Goal: Information Seeking & Learning: Learn about a topic

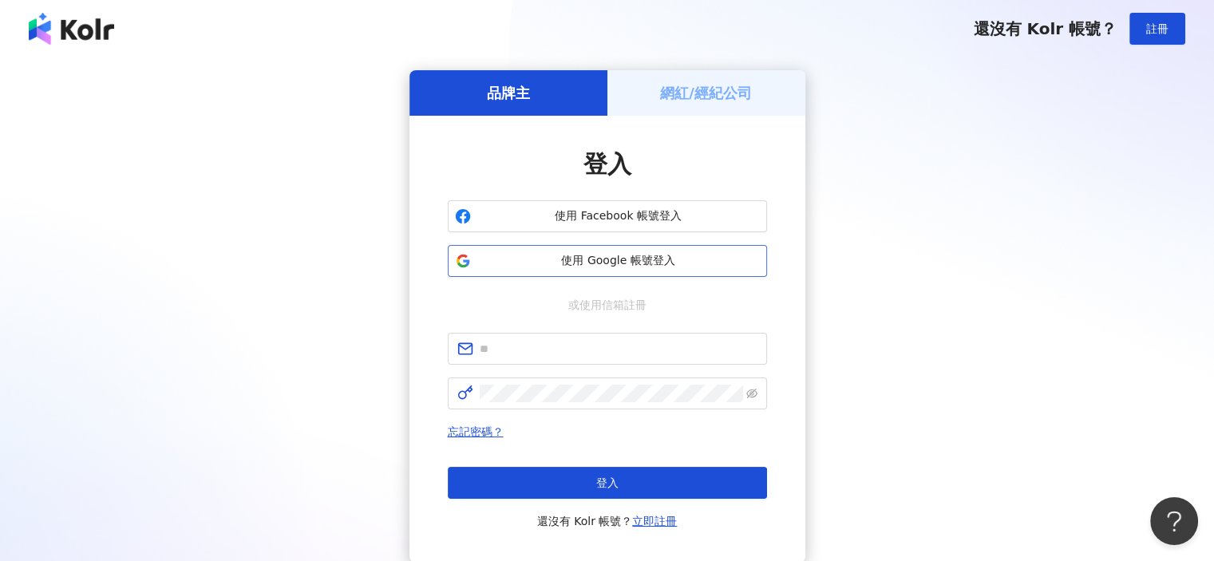
click at [671, 259] on span "使用 Google 帳號登入" at bounding box center [618, 261] width 283 height 16
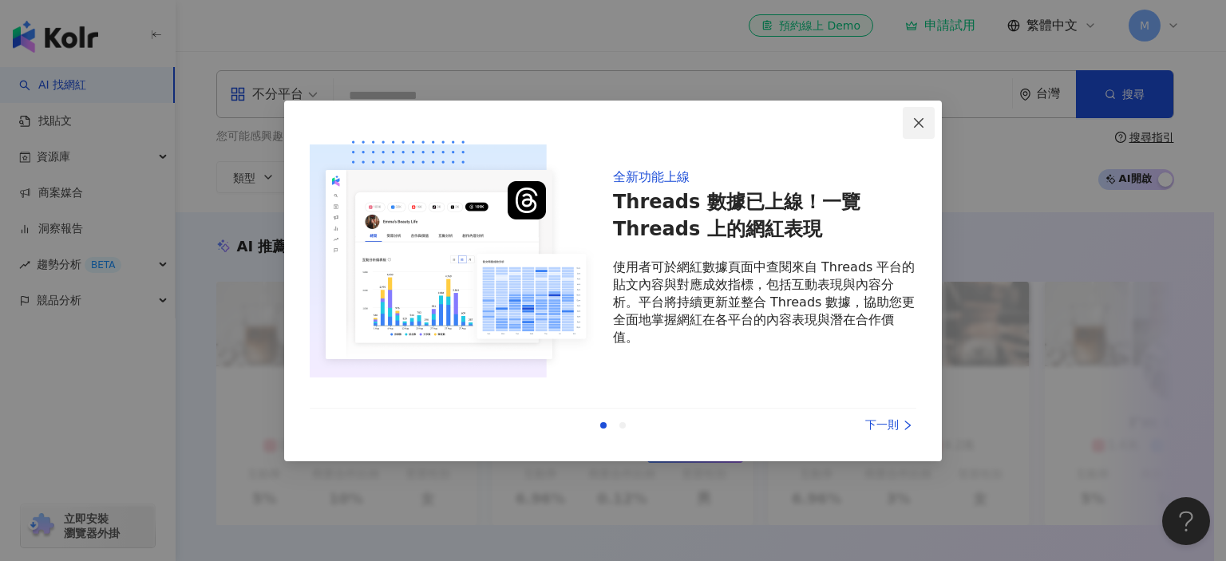
click at [913, 121] on icon "close" at bounding box center [918, 123] width 13 height 13
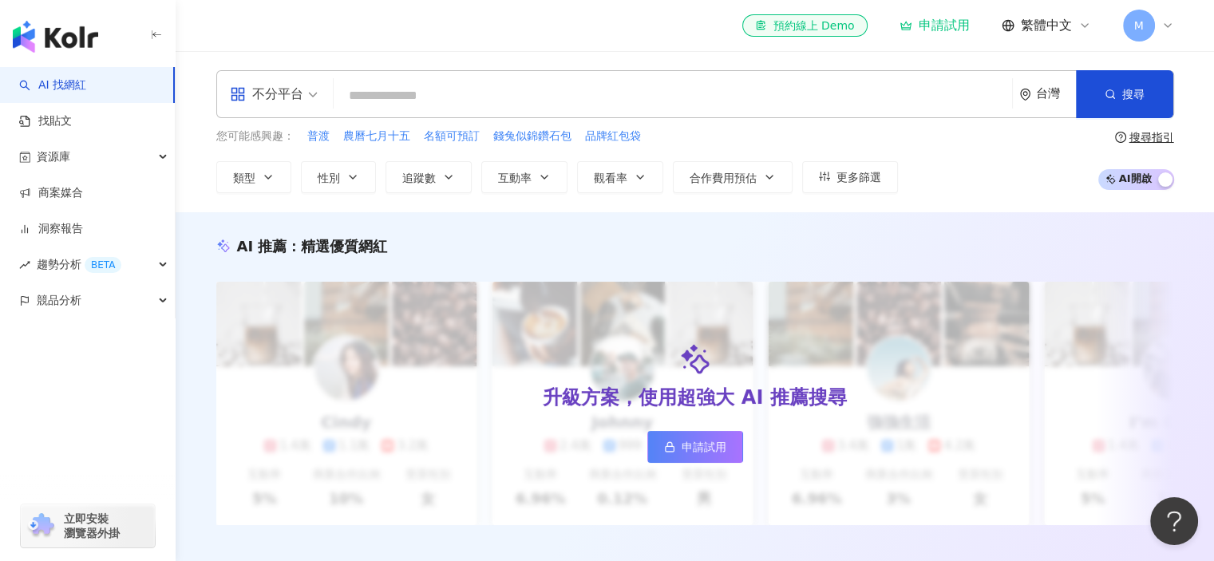
click at [434, 101] on input "search" at bounding box center [673, 96] width 666 height 30
click at [738, 98] on input "search" at bounding box center [673, 96] width 666 height 30
paste input "**********"
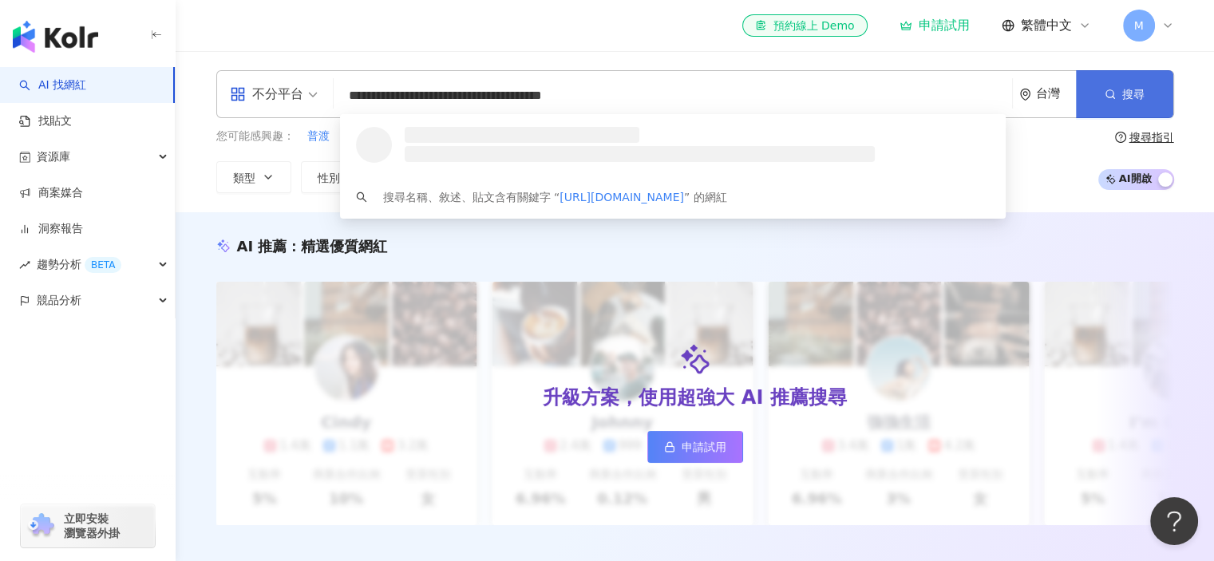
type input "**********"
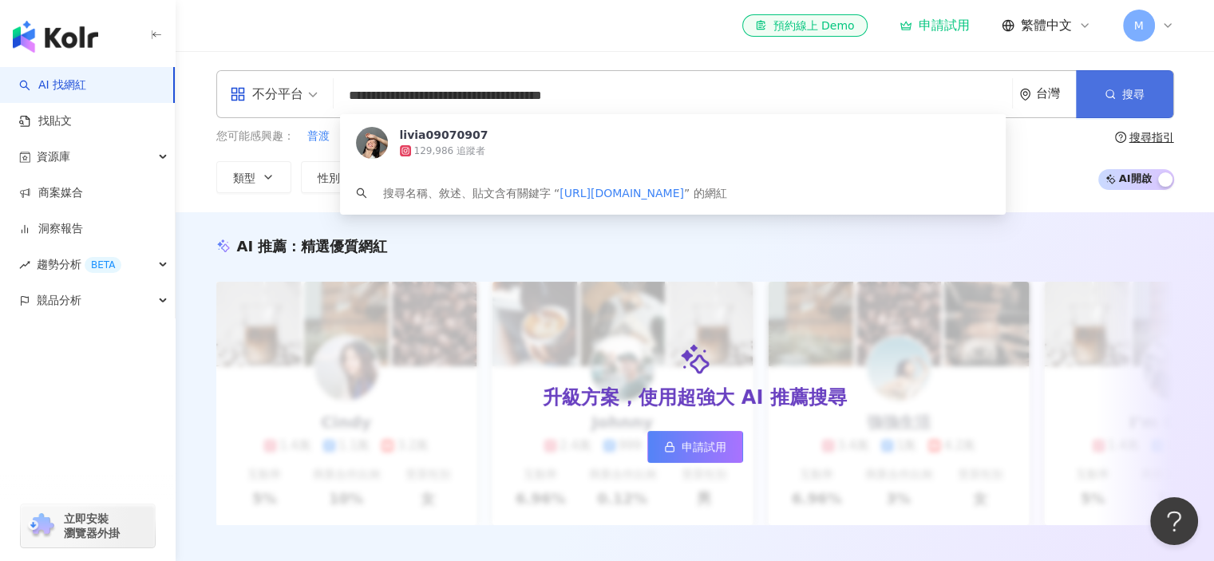
click at [1113, 101] on span "button" at bounding box center [1110, 94] width 11 height 13
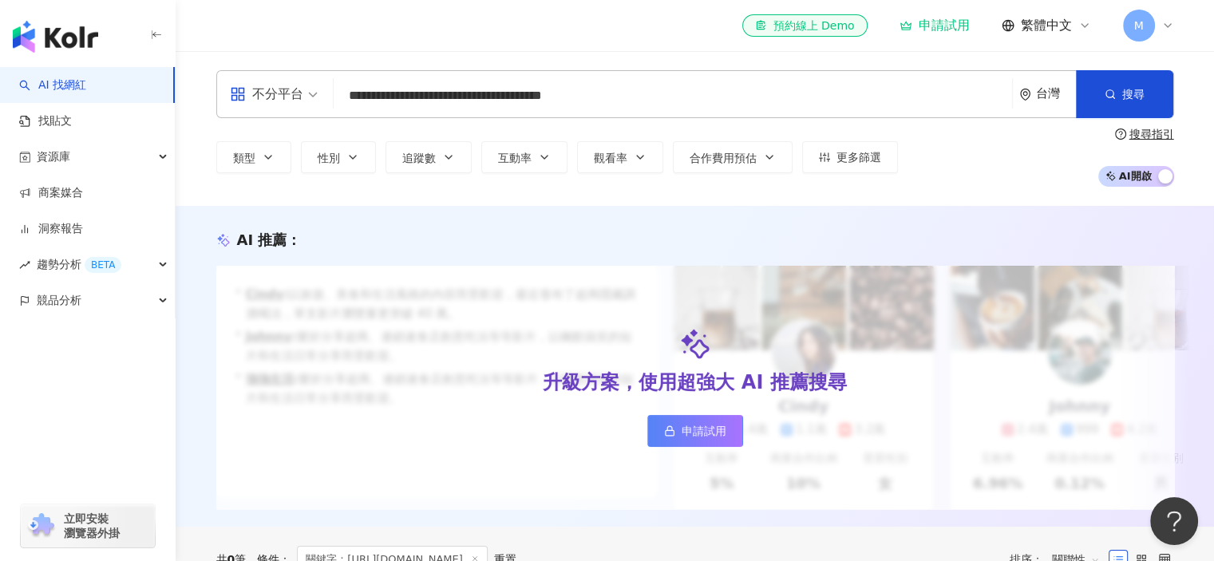
click at [667, 98] on input "**********" at bounding box center [673, 96] width 666 height 30
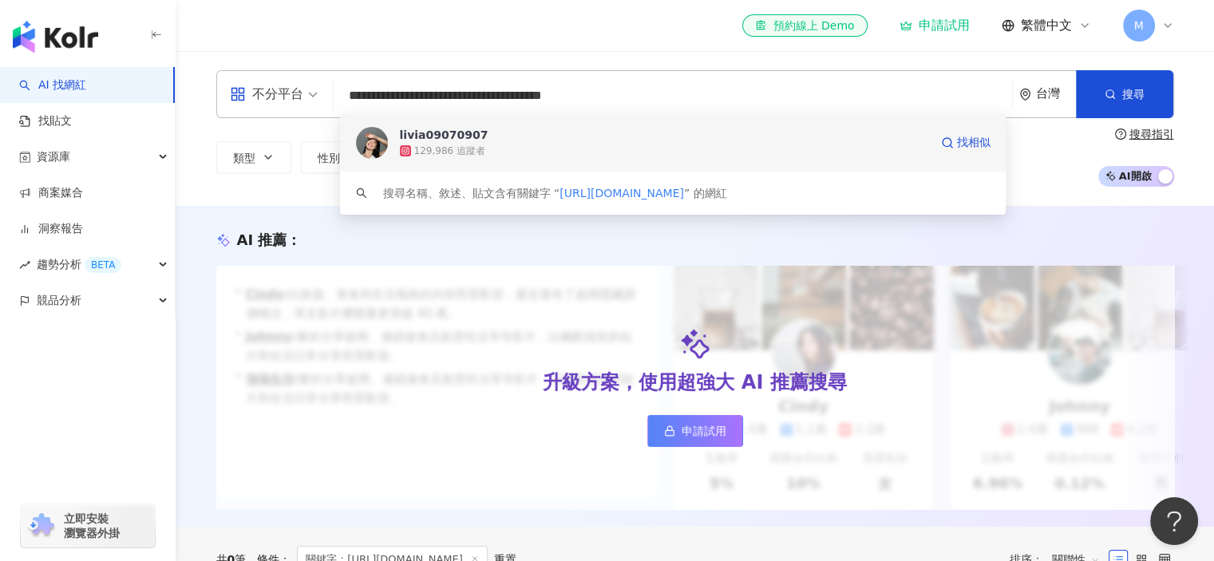
click at [541, 147] on div "129,986 追蹤者" at bounding box center [664, 151] width 529 height 16
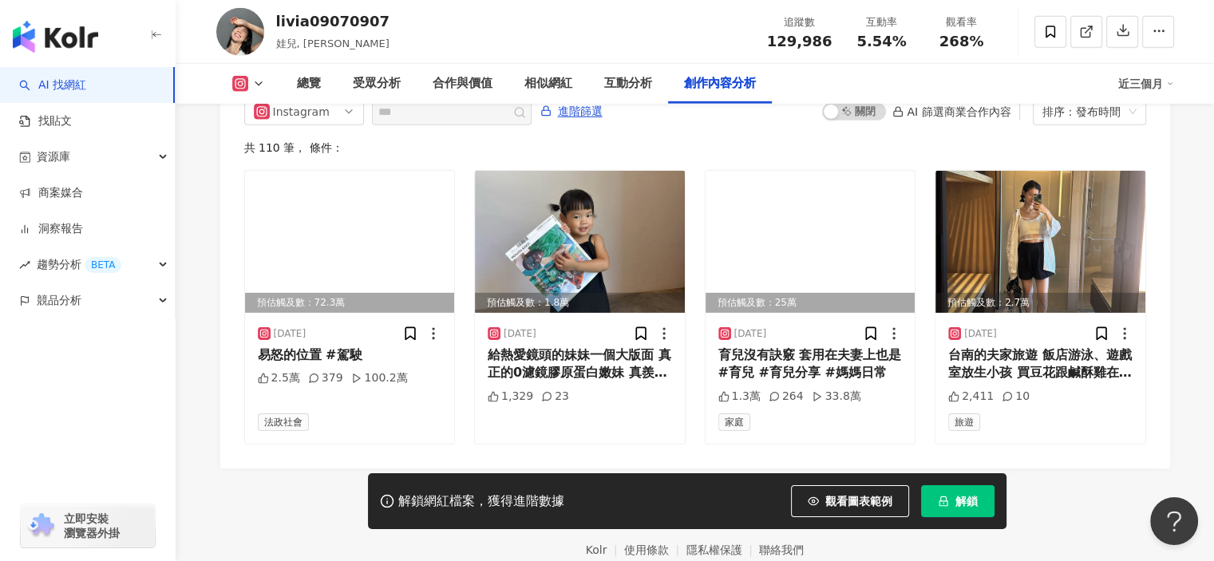
scroll to position [4930, 0]
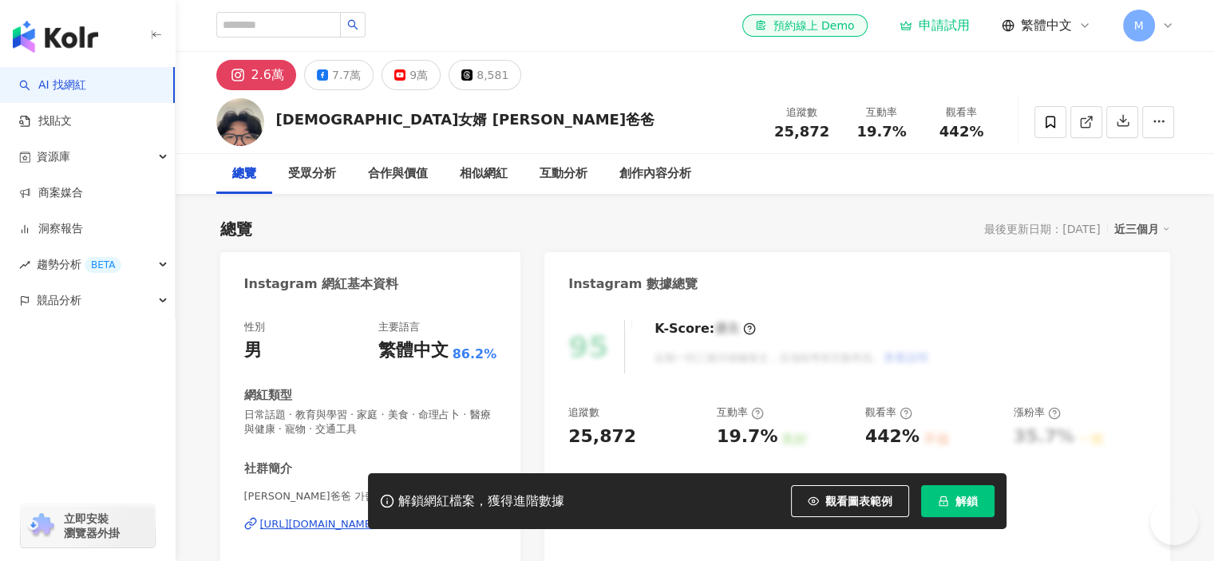
click at [264, 60] on button "2.6萬" at bounding box center [256, 75] width 80 height 30
click at [259, 69] on div "2.6萬" at bounding box center [267, 75] width 33 height 22
click at [301, 127] on div "[DEMOGRAPHIC_DATA]女婿 [PERSON_NAME]爸爸" at bounding box center [465, 119] width 379 height 20
click at [303, 126] on div "[DEMOGRAPHIC_DATA]女婿 [PERSON_NAME]爸爸" at bounding box center [465, 119] width 379 height 20
click at [398, 120] on div "[DEMOGRAPHIC_DATA]女婿 [PERSON_NAME]爸爸" at bounding box center [465, 119] width 379 height 20
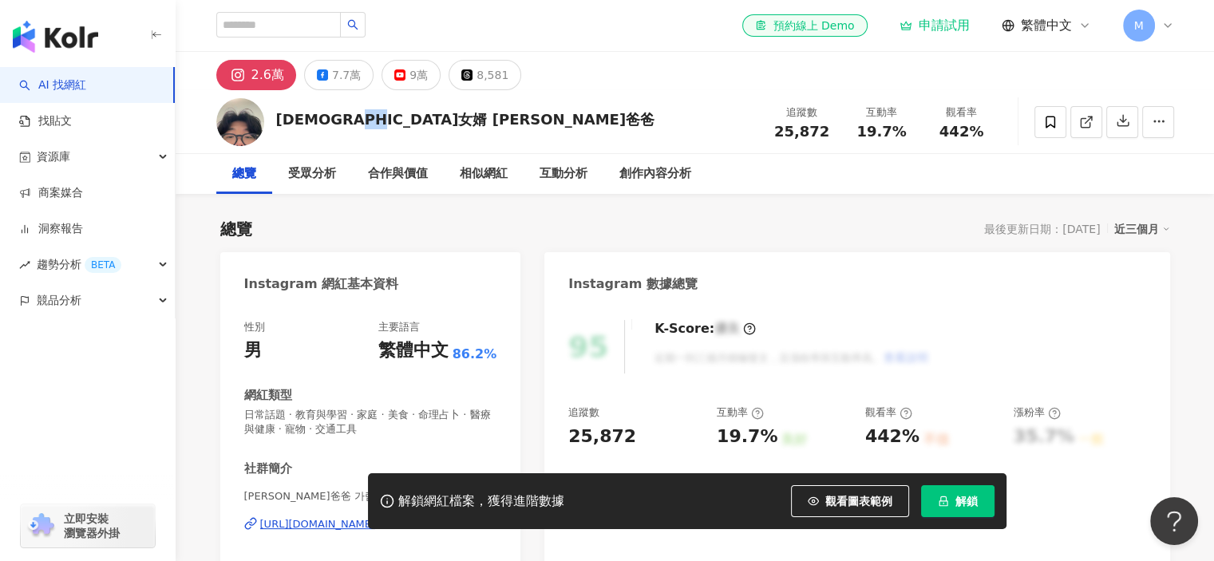
click at [398, 120] on div "[DEMOGRAPHIC_DATA]女婿 [PERSON_NAME]爸爸" at bounding box center [465, 119] width 379 height 20
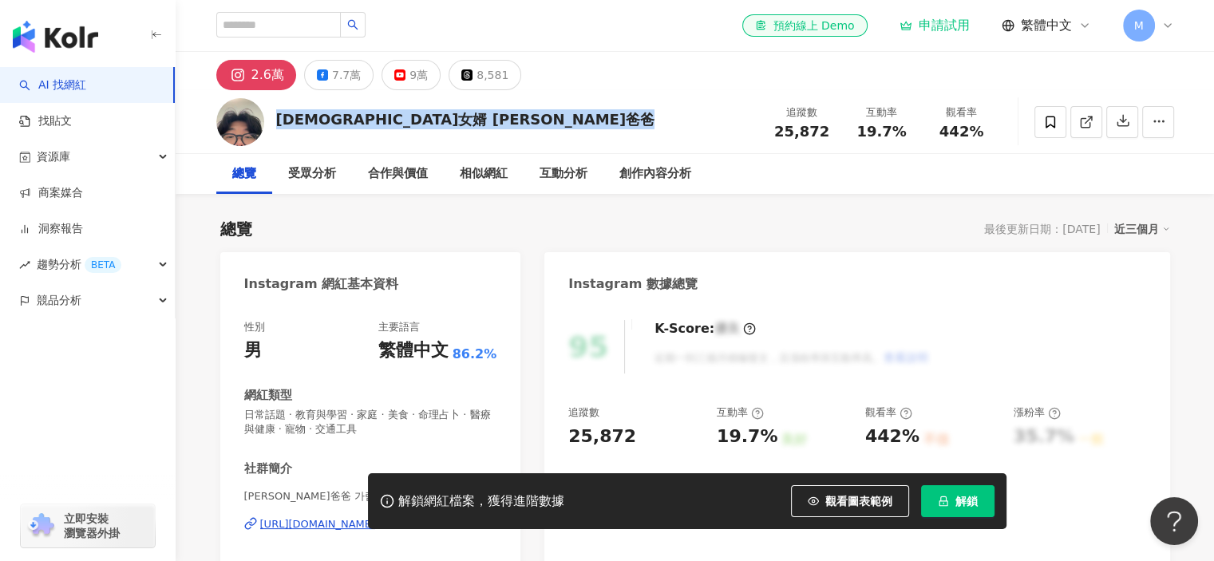
click at [398, 120] on div "[DEMOGRAPHIC_DATA]女婿 [PERSON_NAME]爸爸" at bounding box center [465, 119] width 379 height 20
copy div "[DEMOGRAPHIC_DATA]女婿 [PERSON_NAME]爸爸"
